Goal: Communication & Community: Answer question/provide support

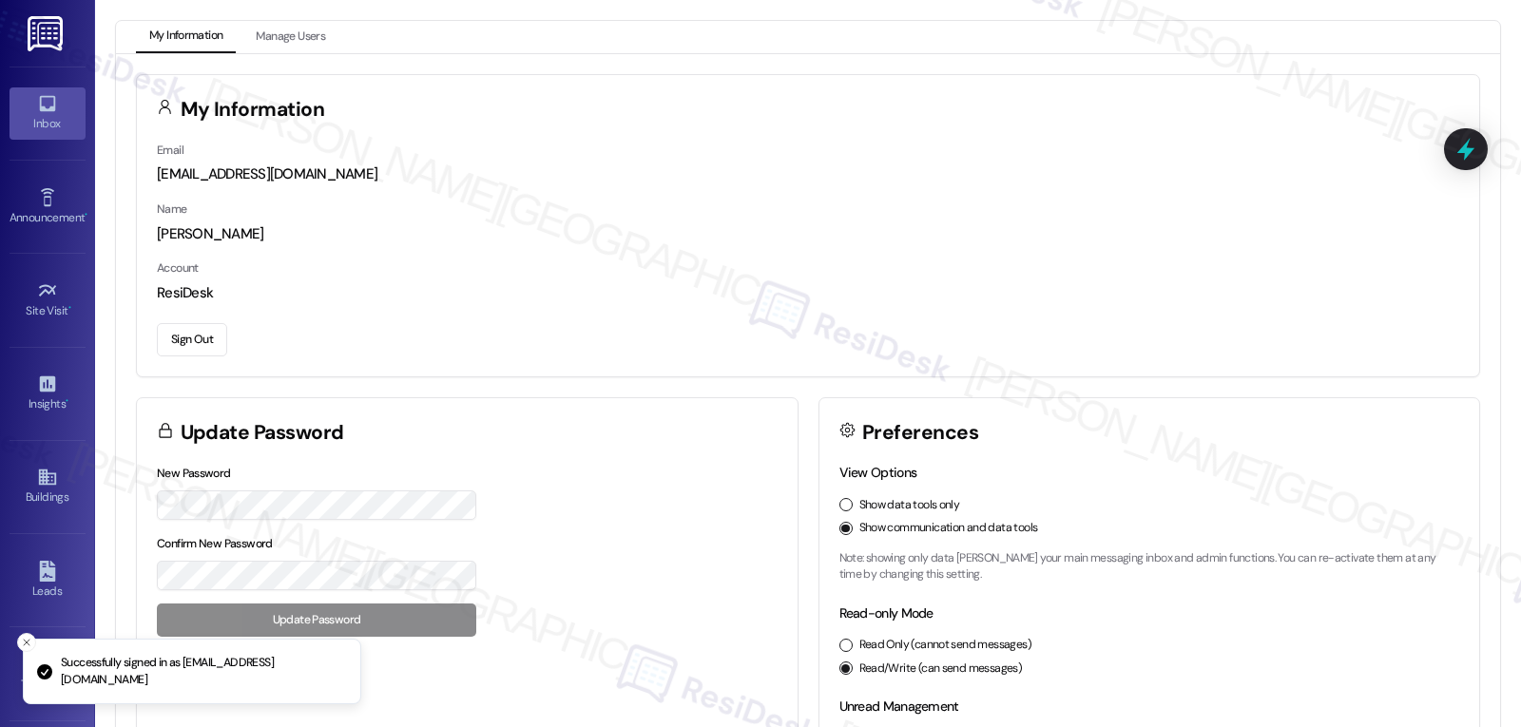
click at [51, 105] on icon at bounding box center [47, 104] width 16 height 16
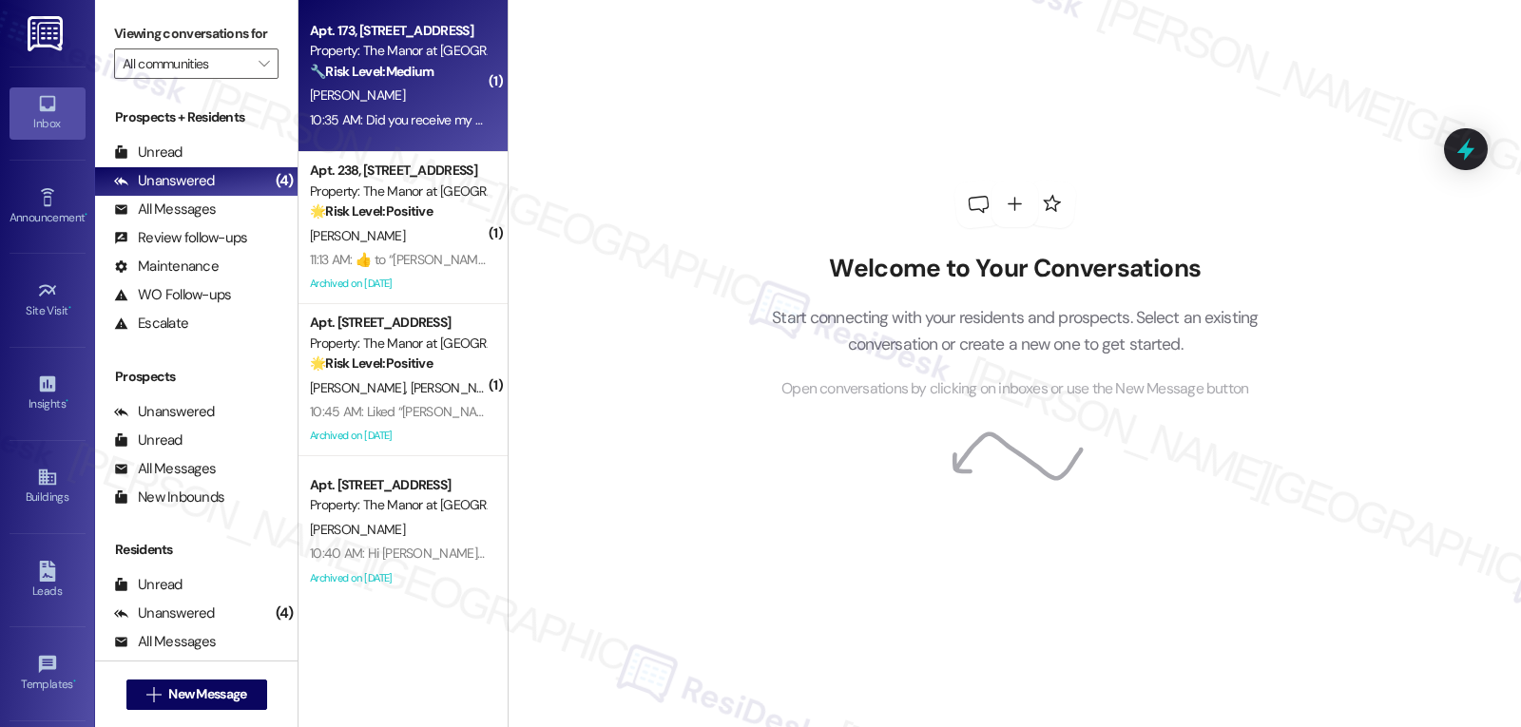
click at [399, 116] on div "10:35 AM: Did you receive my monthly rent payment? 10:35 AM: Did you receive my…" at bounding box center [457, 119] width 295 height 17
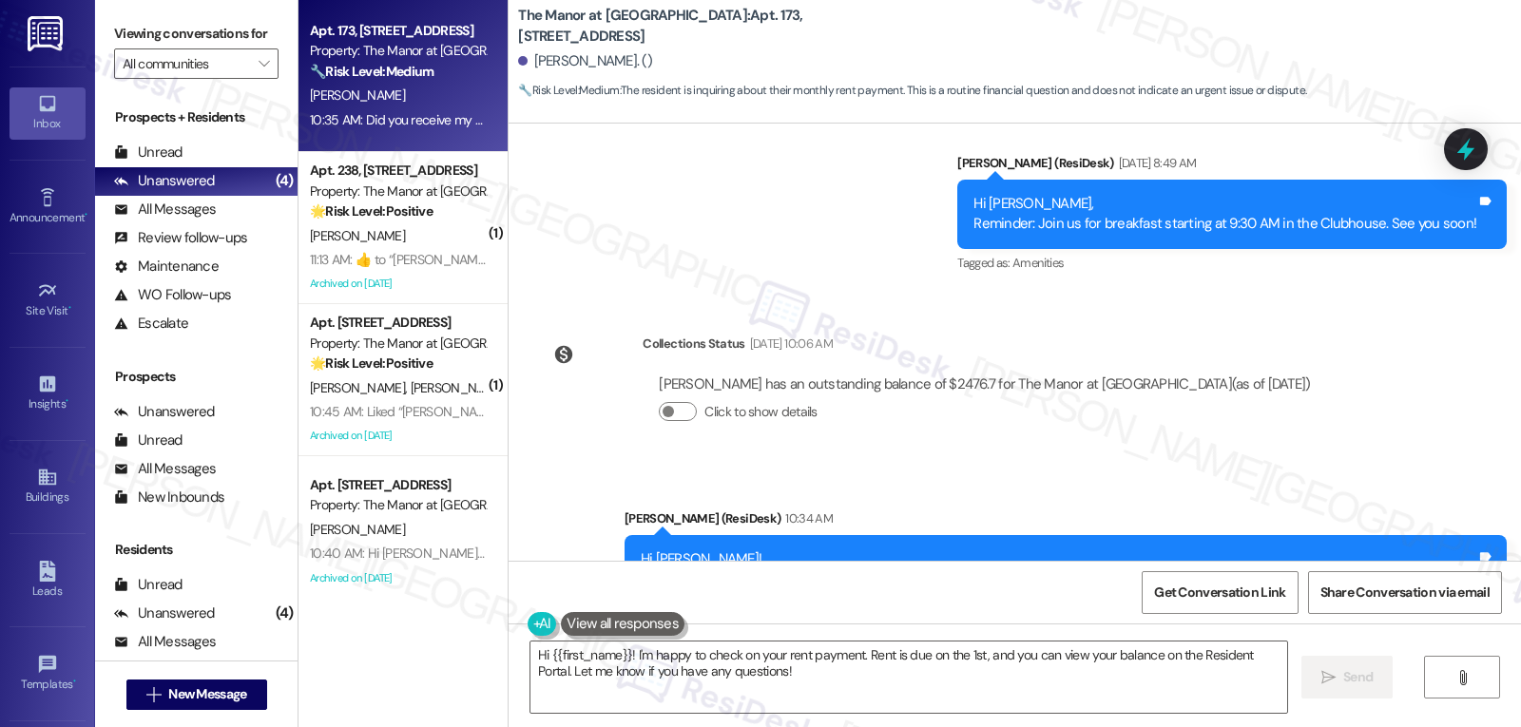
scroll to position [18319, 0]
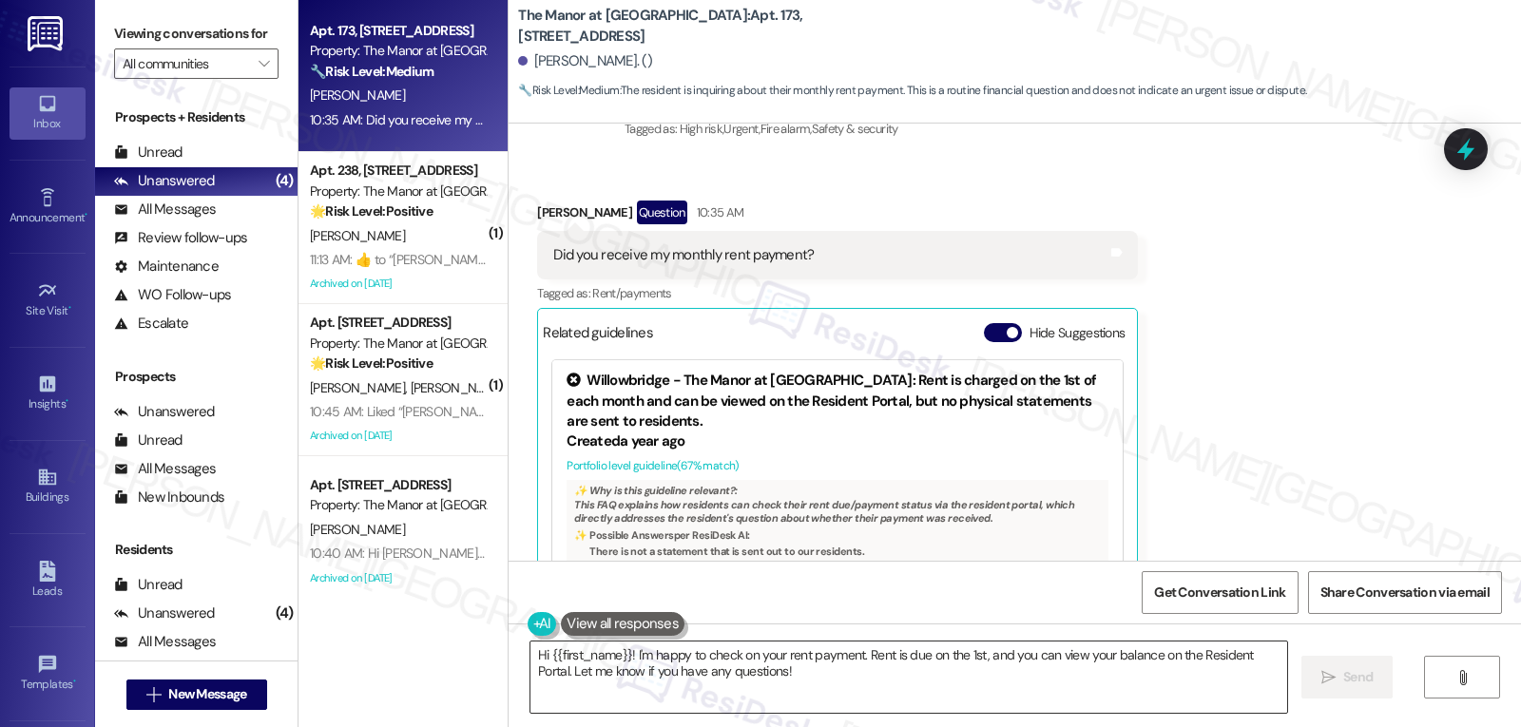
click at [846, 672] on textarea "Hi {{first_name}}! I'm happy to check on your rent payment. Rent is due on the …" at bounding box center [909, 677] width 757 height 71
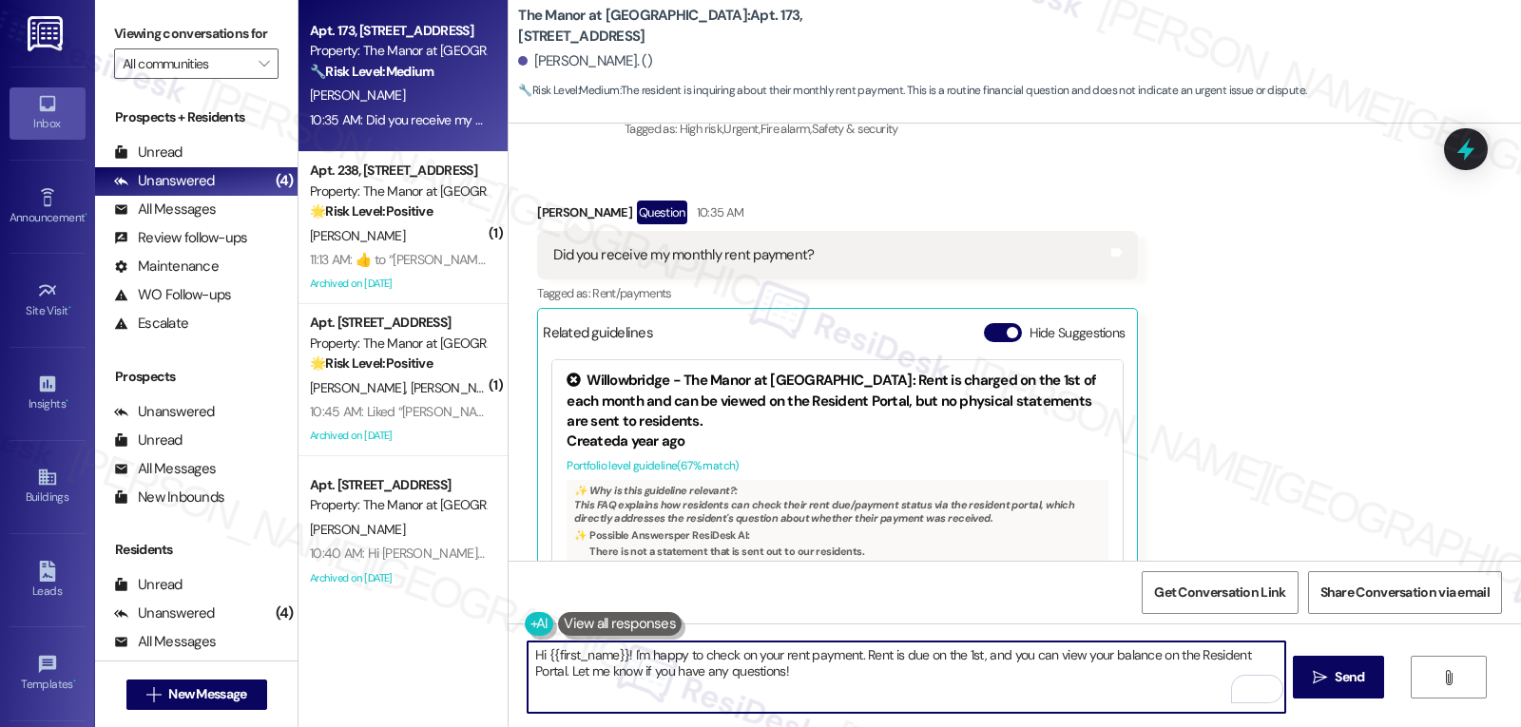
drag, startPoint x: 856, startPoint y: 659, endPoint x: 1178, endPoint y: 772, distance: 341.6
click at [1178, 726] on html "Inbox Go to Inbox Announcement • Send A Text Announcement Site Visit • Go to Si…" at bounding box center [760, 363] width 1521 height 727
type textarea "Hi {{first_name}}! I'm happy to check on your rent payment. May I ask what paym…"
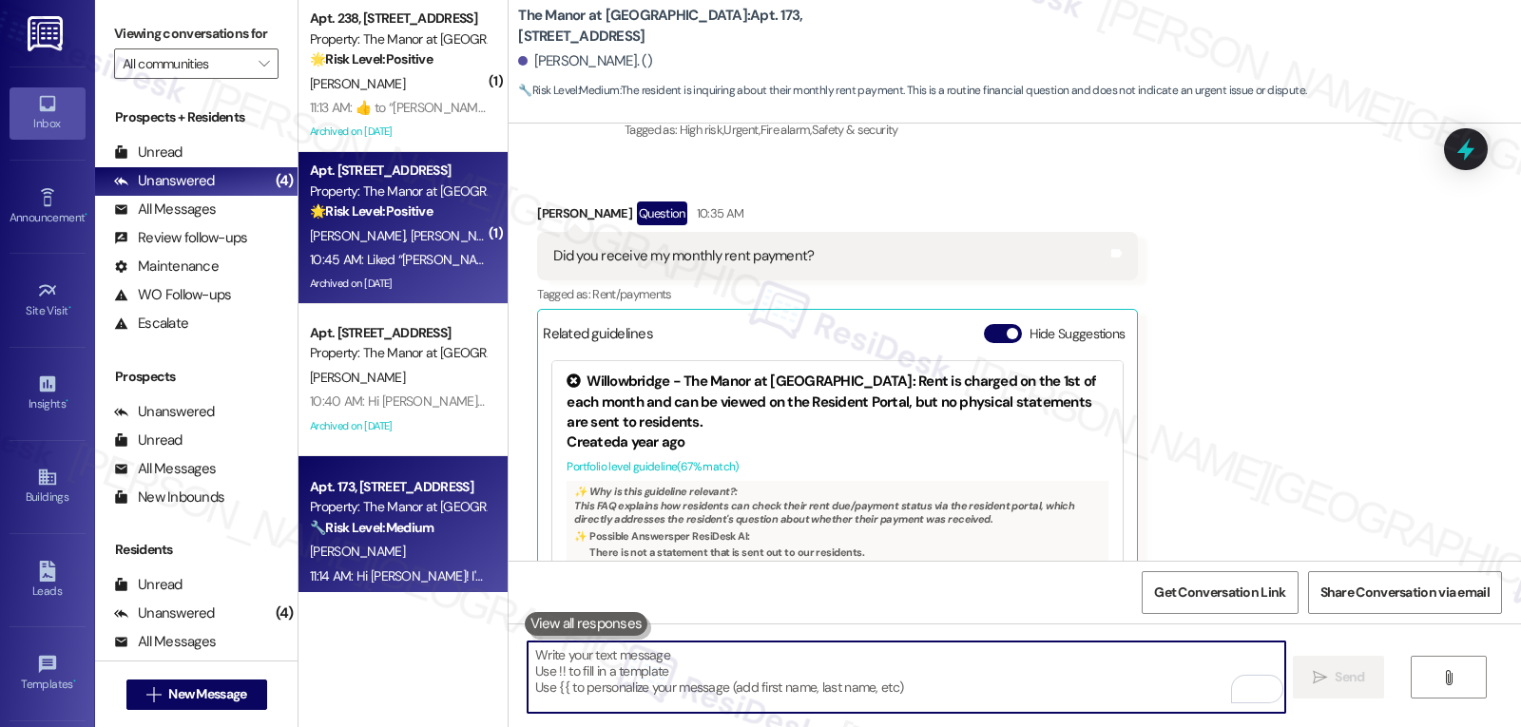
scroll to position [16, 0]
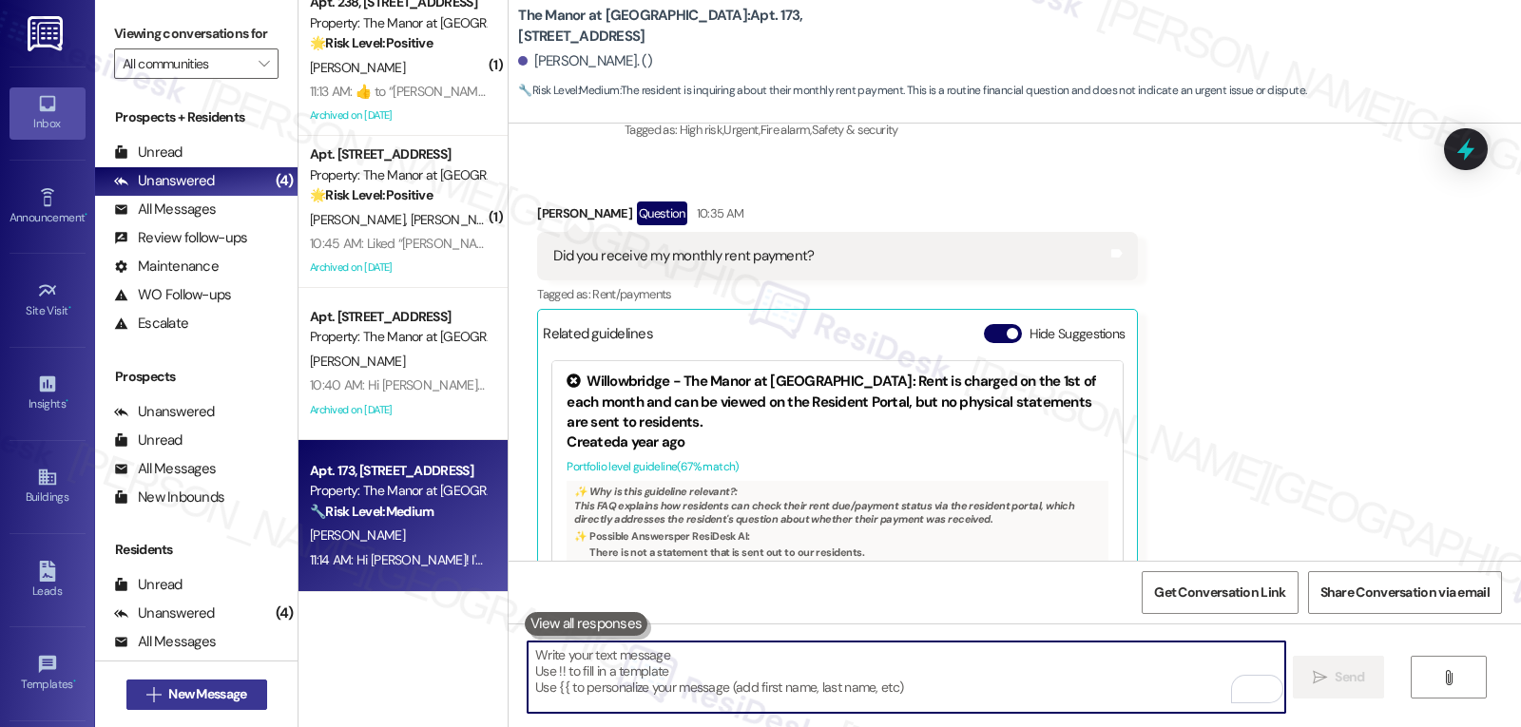
click at [181, 690] on span "New Message" at bounding box center [207, 695] width 78 height 20
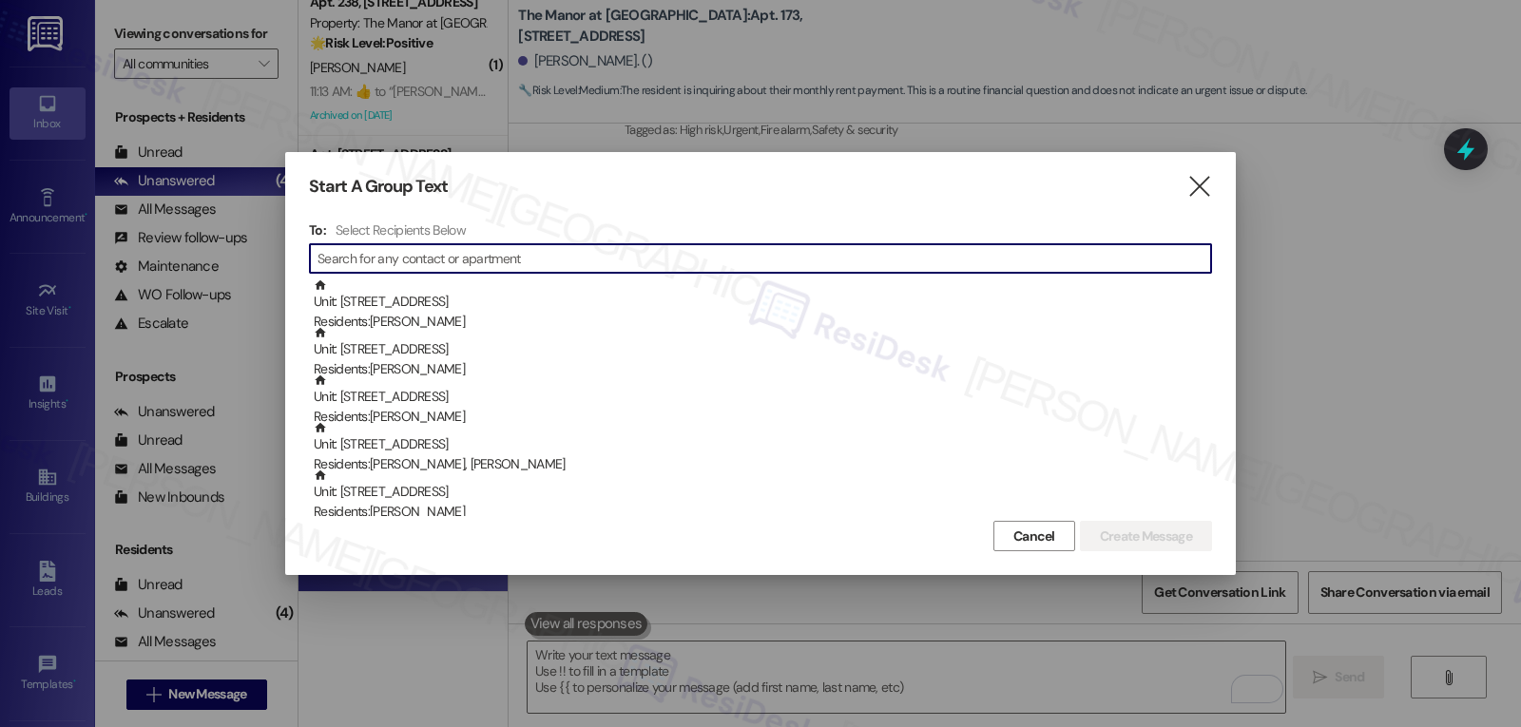
click at [475, 264] on input at bounding box center [765, 258] width 894 height 27
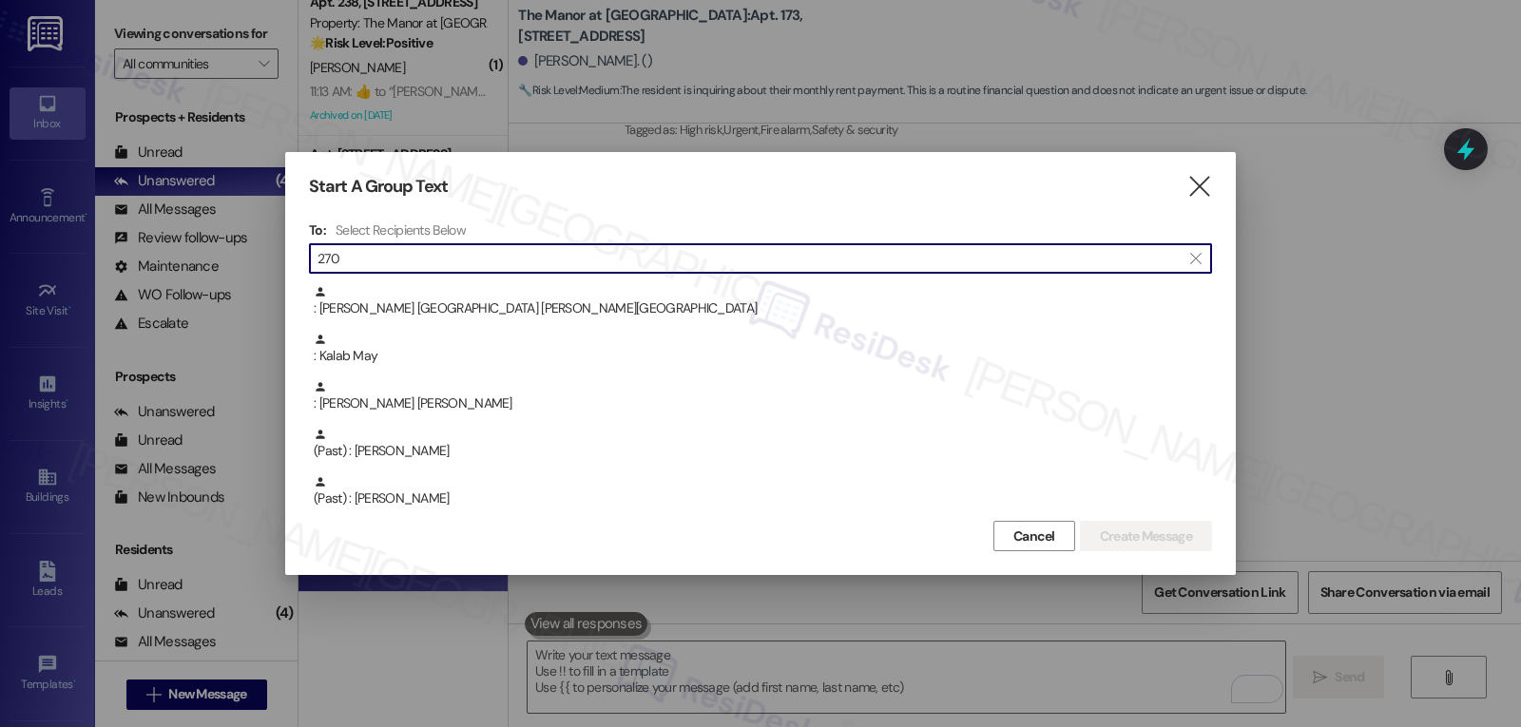
scroll to position [0, 0]
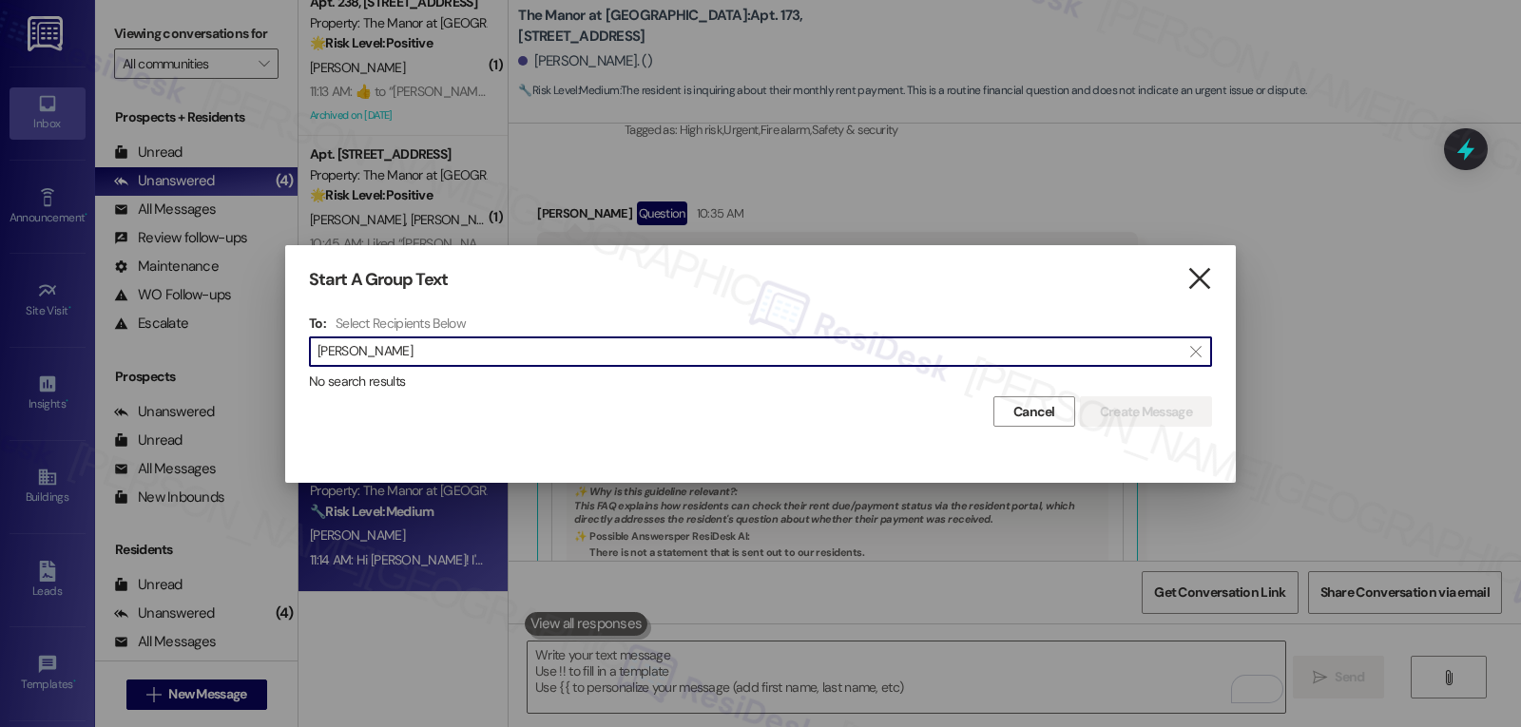
type input "[PERSON_NAME]"
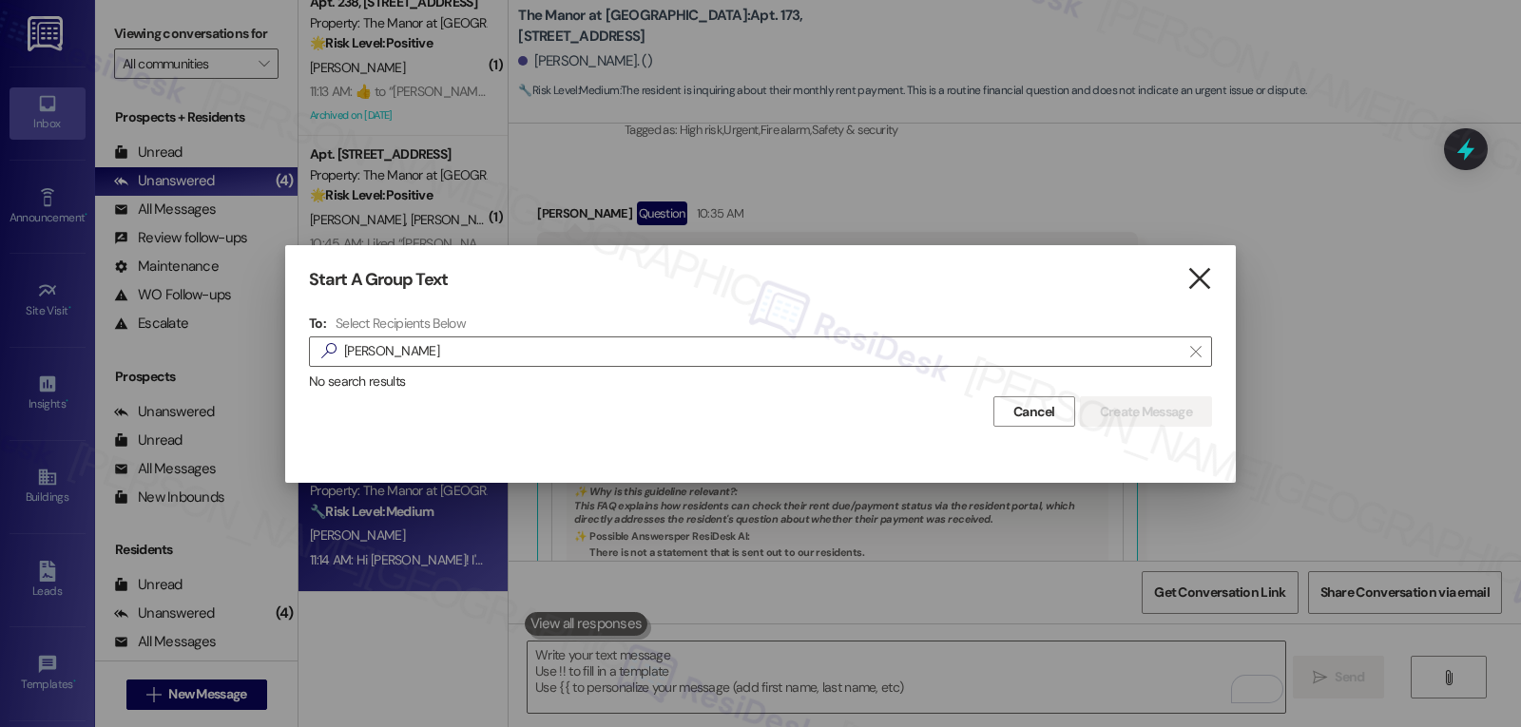
click at [1199, 288] on icon "" at bounding box center [1200, 279] width 26 height 20
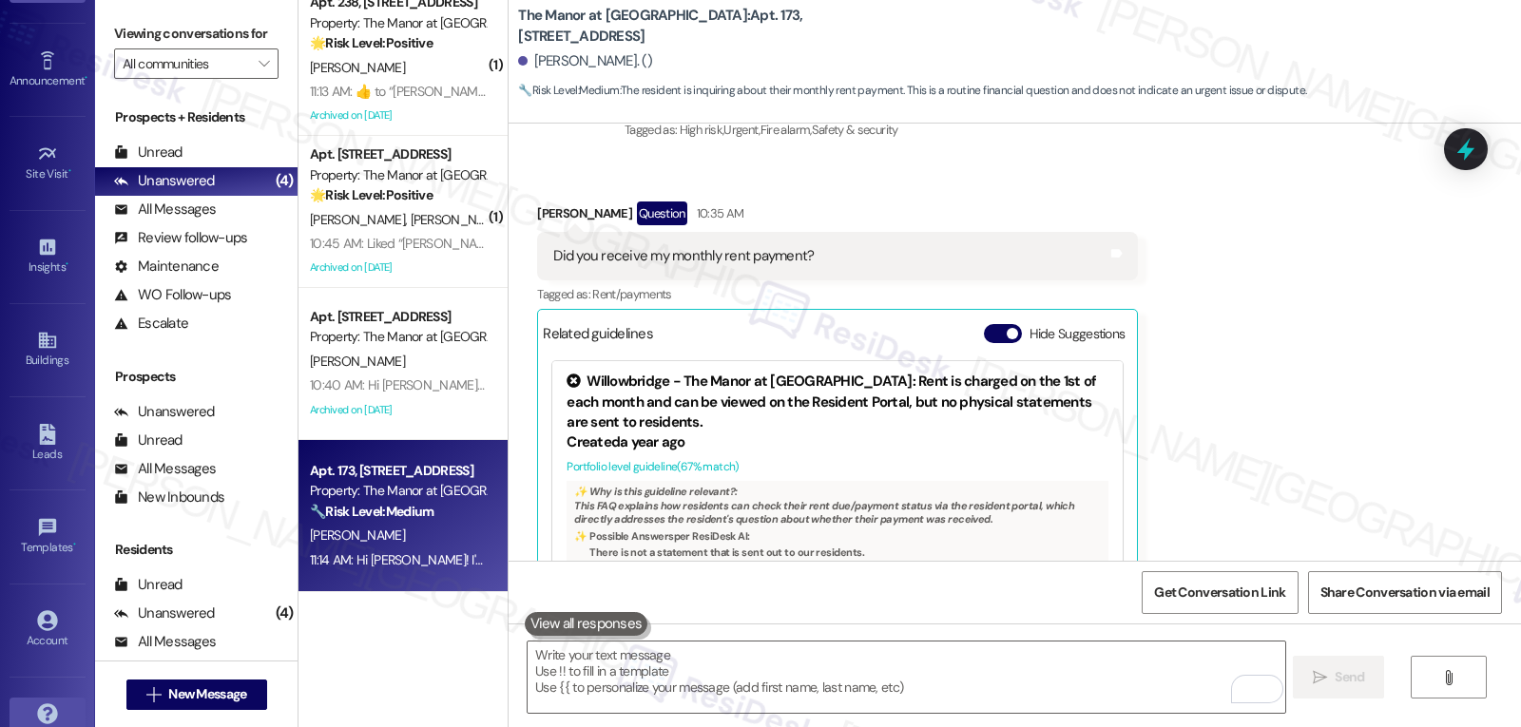
scroll to position [180, 0]
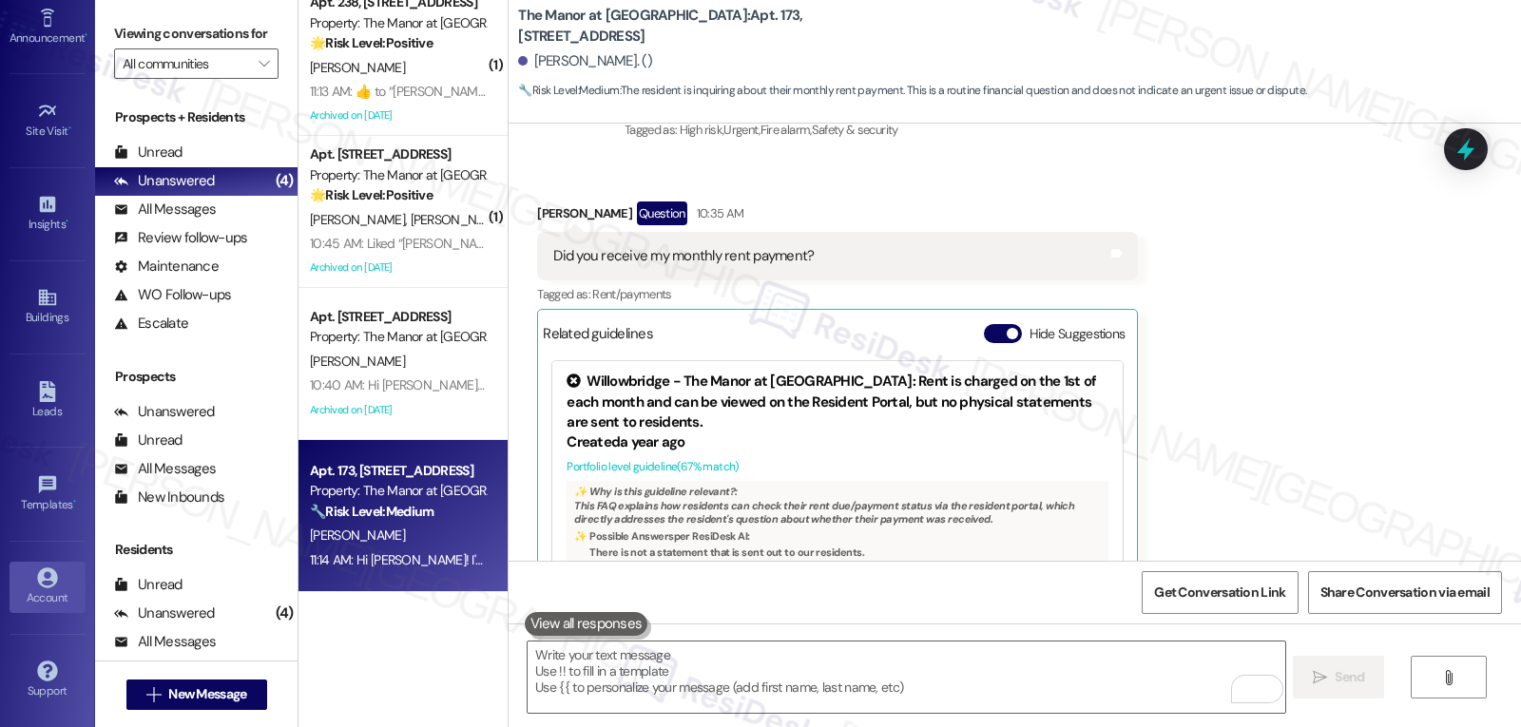
click at [66, 591] on div "Account" at bounding box center [47, 598] width 95 height 19
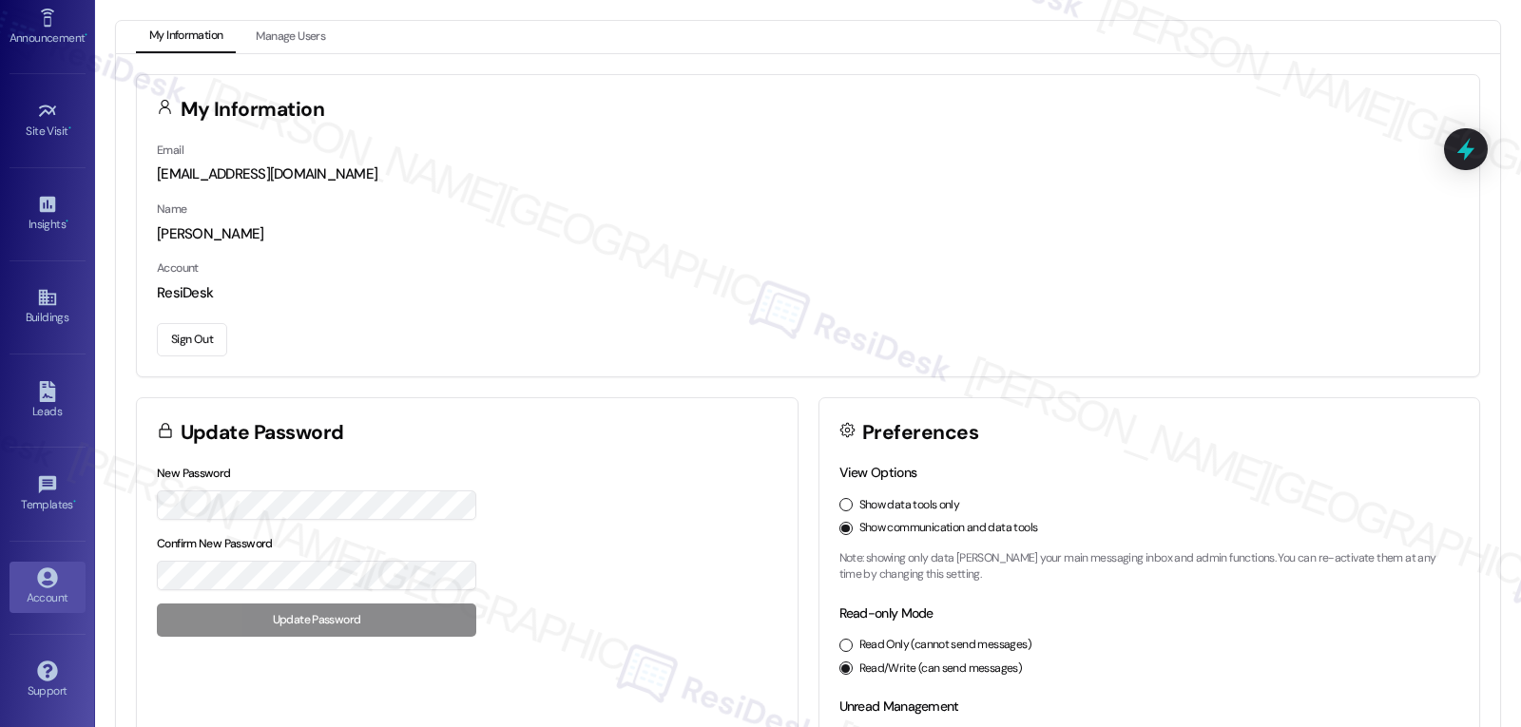
click at [201, 336] on button "Sign Out" at bounding box center [192, 339] width 70 height 33
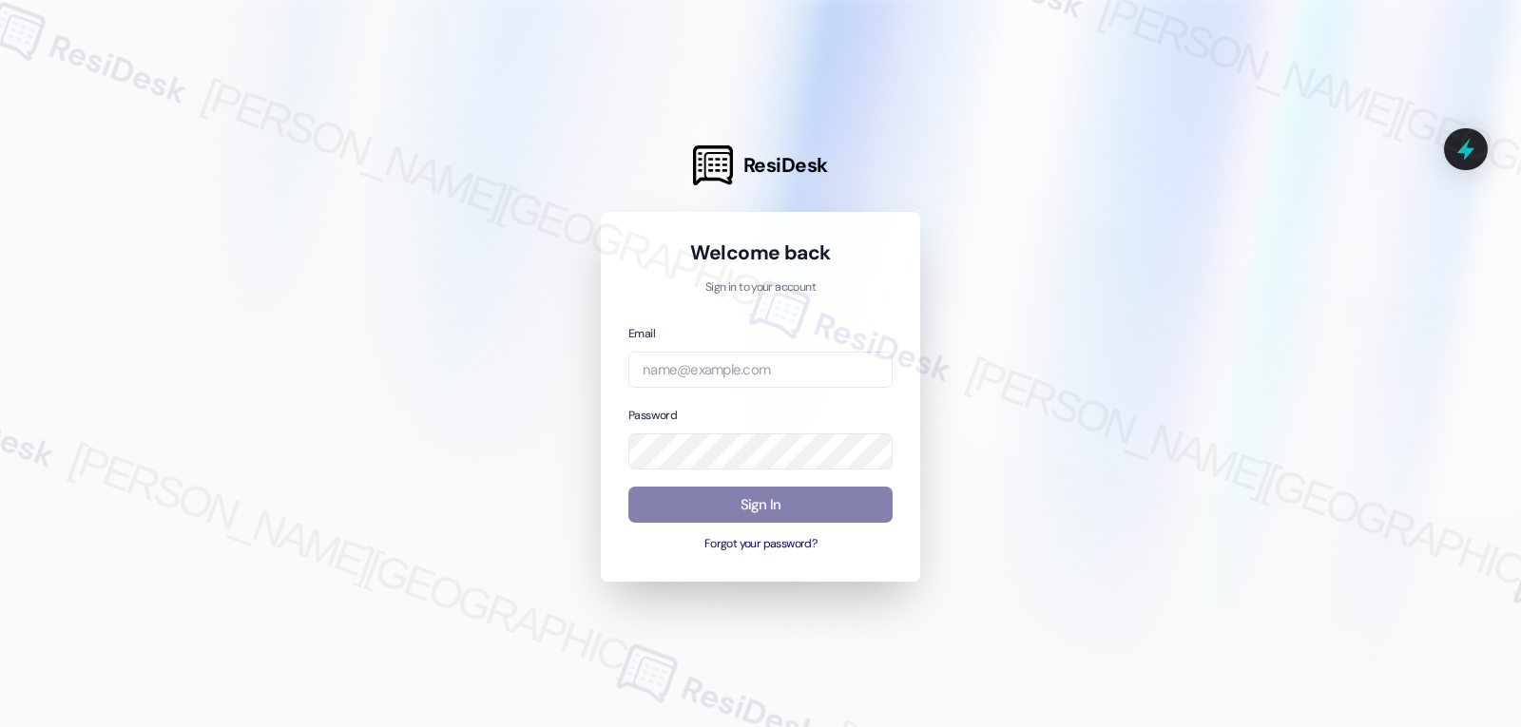
click at [749, 401] on div "Email Password Sign In Forgot your password?" at bounding box center [761, 438] width 264 height 231
click at [756, 366] on input "email" at bounding box center [761, 370] width 264 height 37
click at [793, 379] on input "email" at bounding box center [761, 370] width 264 height 37
paste input "[EMAIL_ADDRESS][DOMAIN_NAME]"
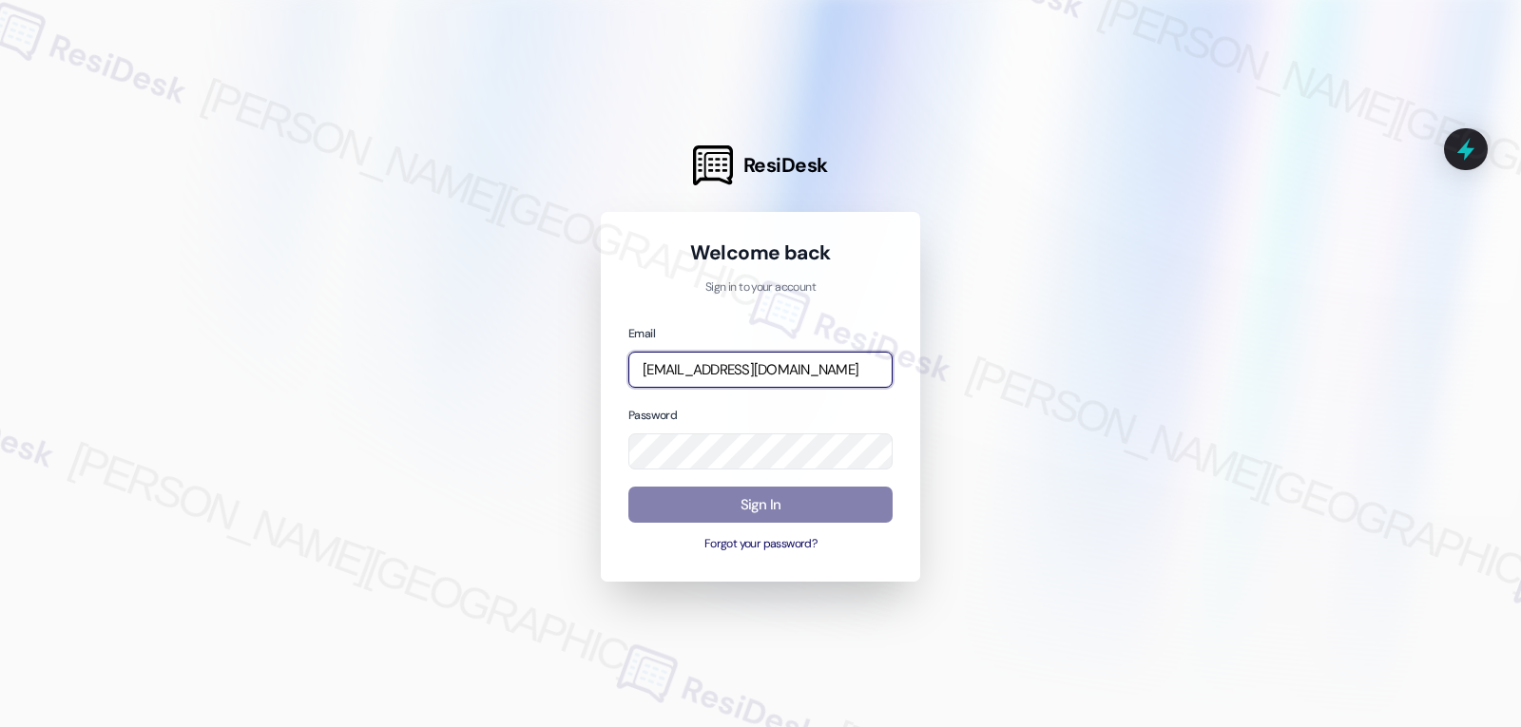
type input "[EMAIL_ADDRESS][DOMAIN_NAME]"
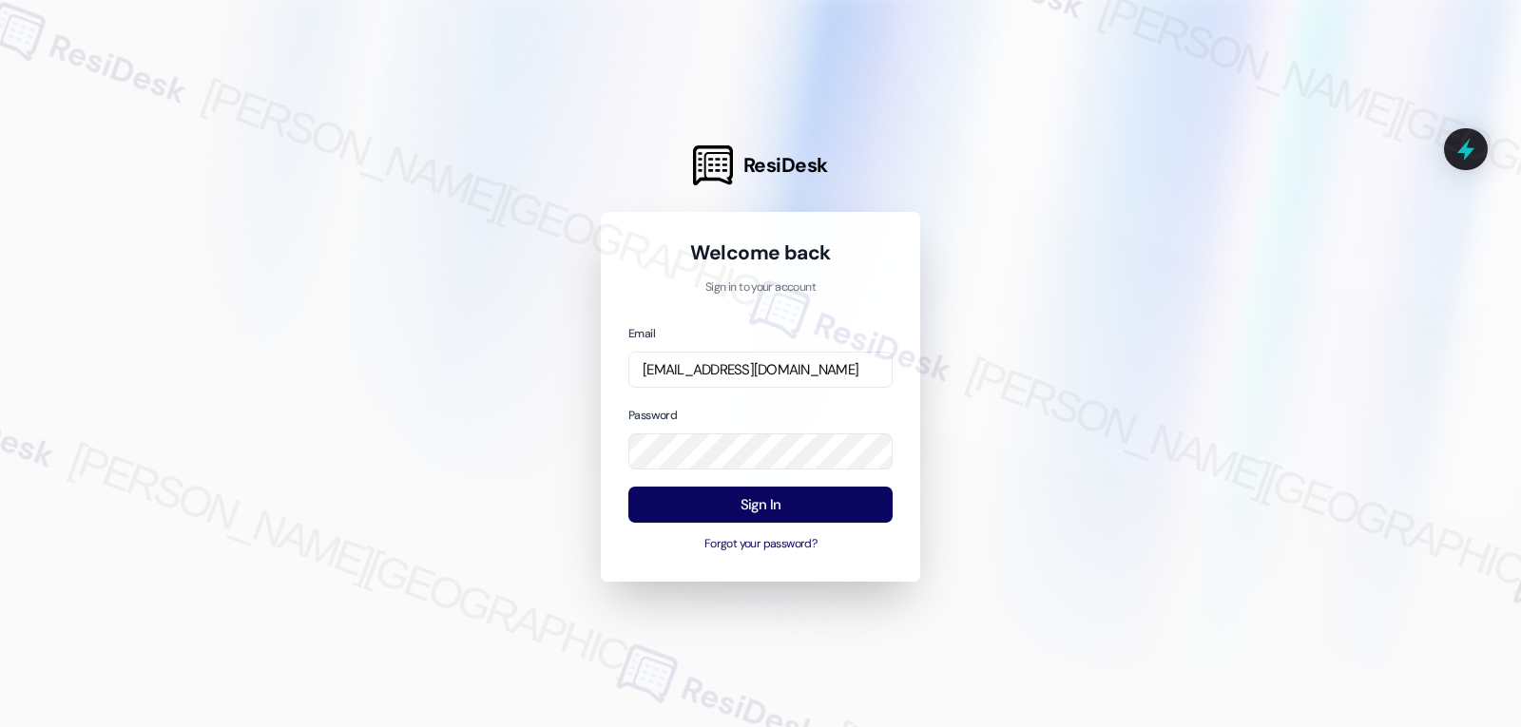
click at [730, 399] on div "Email [EMAIL_ADDRESS][DOMAIN_NAME] Password Sign In Forgot your password?" at bounding box center [761, 438] width 264 height 231
click at [765, 517] on button "Sign In" at bounding box center [761, 505] width 264 height 37
